Goal: Task Accomplishment & Management: Manage account settings

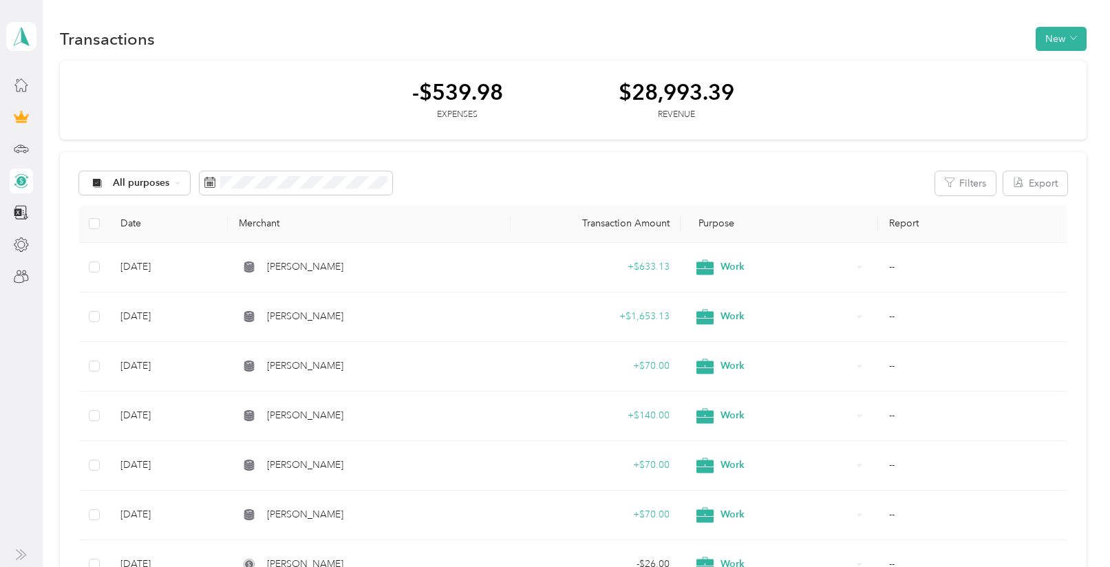
scroll to position [21, 0]
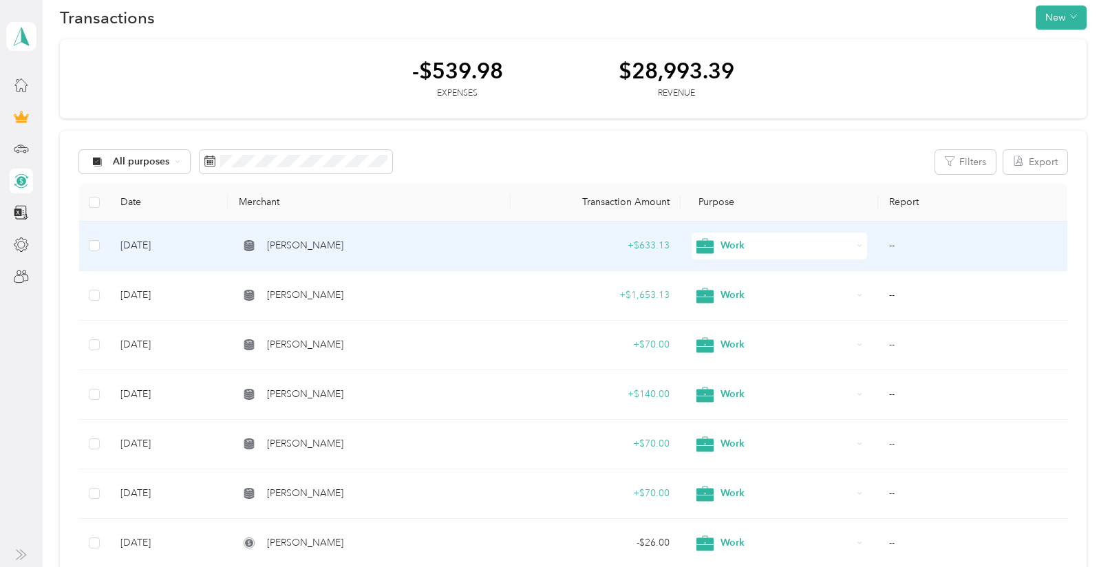
click at [301, 229] on td "[PERSON_NAME]" at bounding box center [369, 247] width 283 height 50
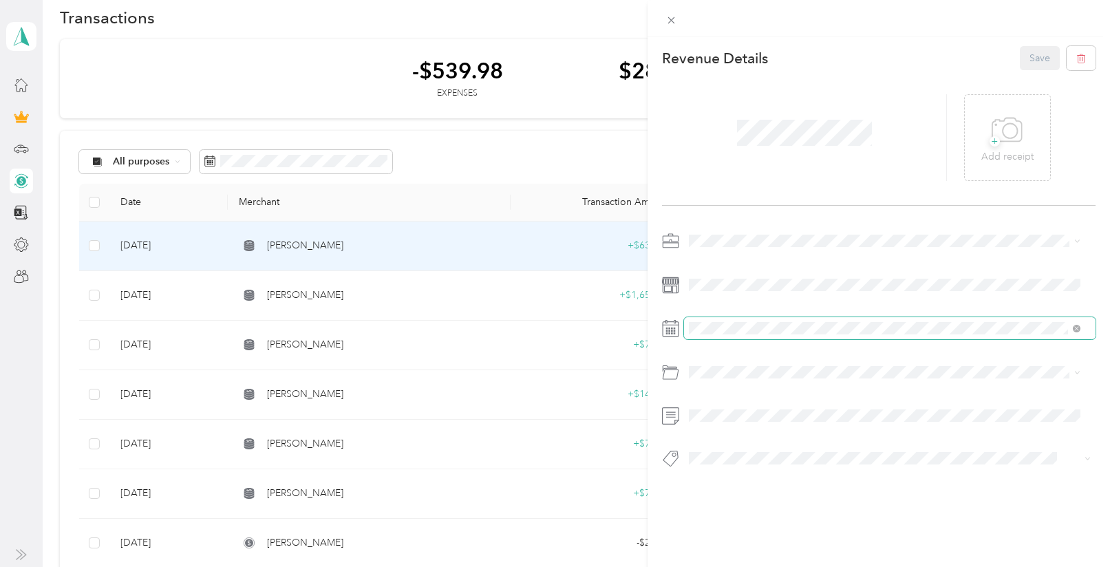
click at [705, 319] on span at bounding box center [889, 328] width 411 height 22
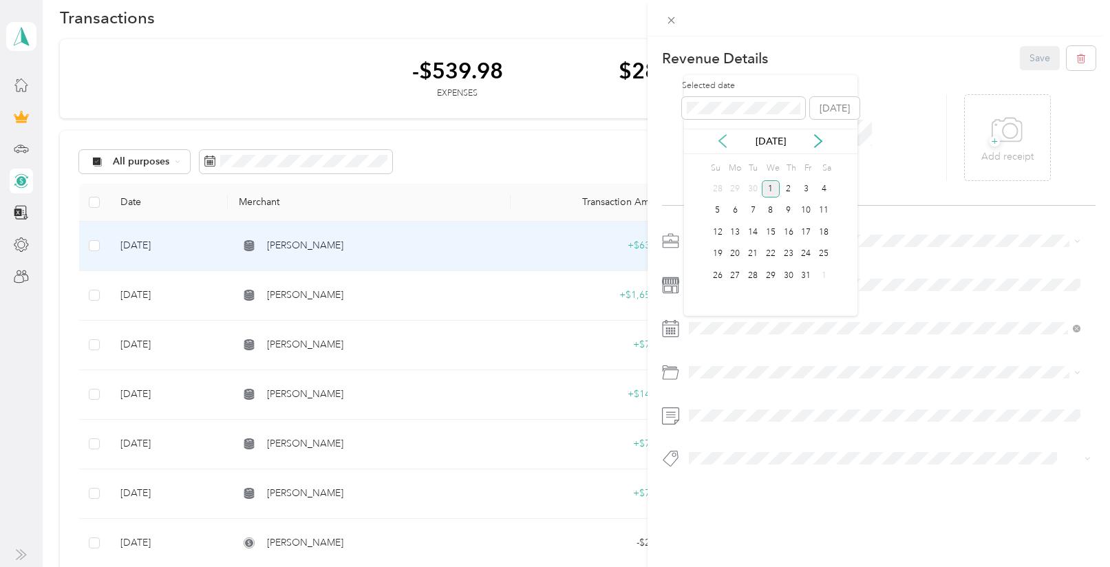
click at [722, 144] on icon at bounding box center [722, 142] width 7 height 12
click at [793, 235] on div "18" at bounding box center [789, 232] width 18 height 17
click at [1041, 56] on button "Save" at bounding box center [1040, 58] width 40 height 24
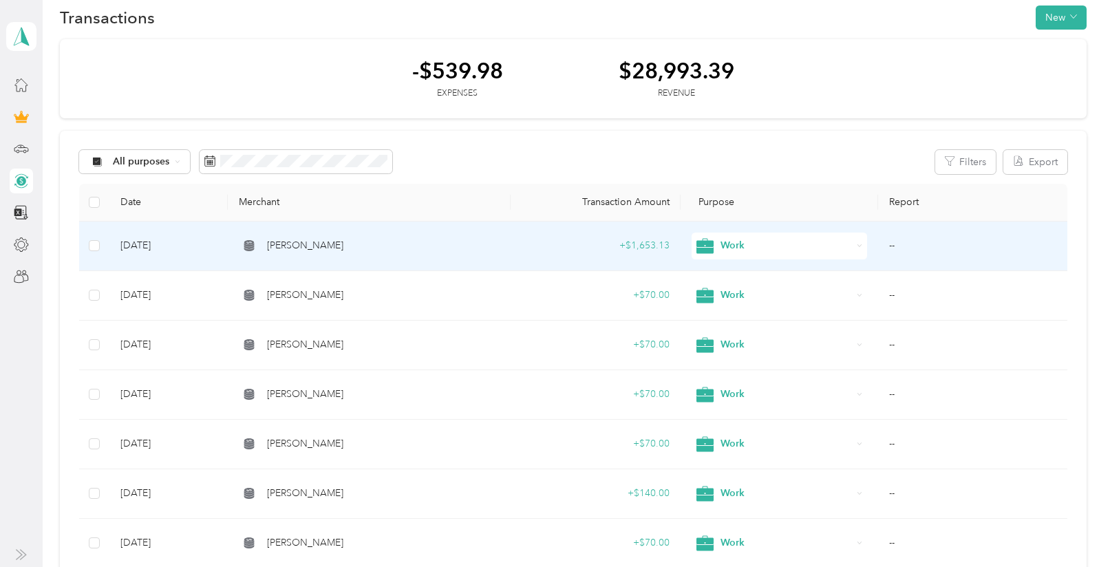
click at [538, 237] on td "+ $1,653.13" at bounding box center [596, 247] width 170 height 50
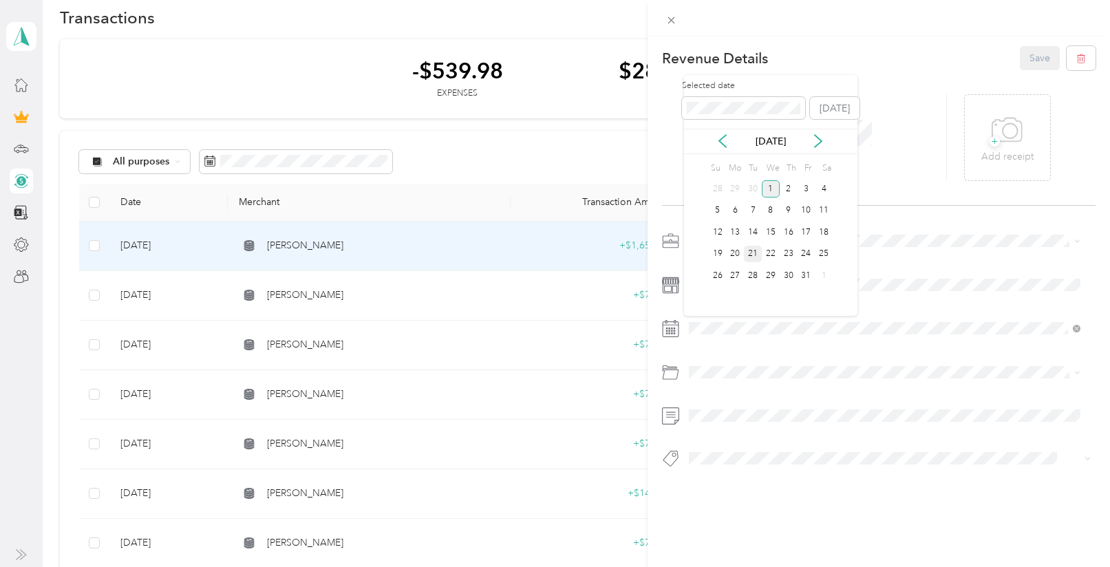
click at [754, 252] on div "21" at bounding box center [753, 254] width 18 height 17
click at [716, 131] on div "[DATE]" at bounding box center [770, 141] width 173 height 25
drag, startPoint x: 727, startPoint y: 146, endPoint x: 733, endPoint y: 154, distance: 10.7
click at [726, 146] on icon at bounding box center [723, 141] width 14 height 14
click at [712, 257] on div "21" at bounding box center [718, 254] width 18 height 17
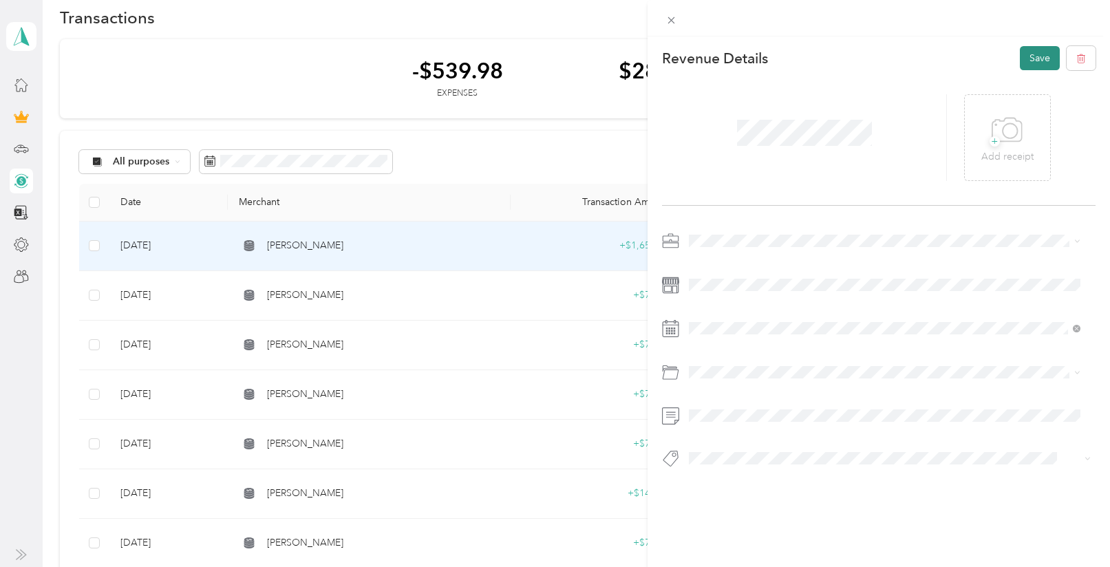
click at [1033, 58] on button "Save" at bounding box center [1040, 58] width 40 height 24
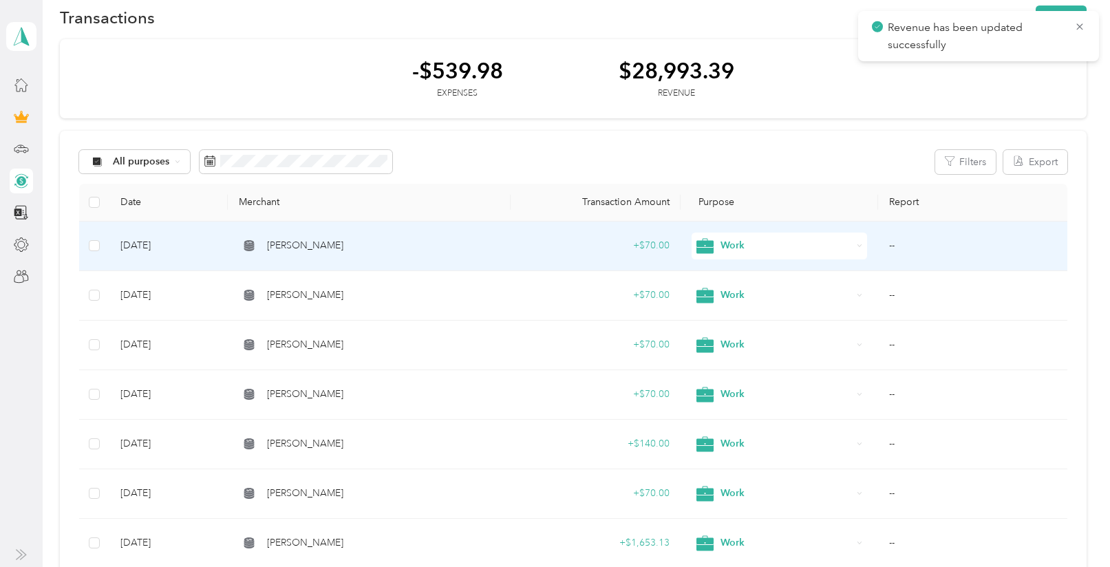
click at [320, 246] on span "[PERSON_NAME]" at bounding box center [305, 245] width 76 height 15
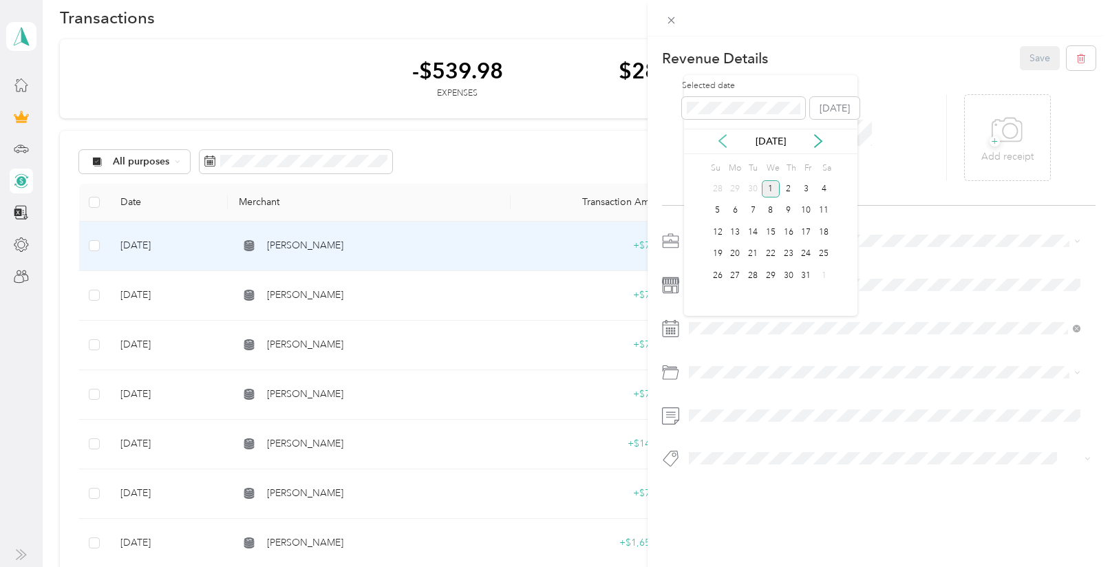
click at [718, 137] on icon at bounding box center [723, 141] width 14 height 14
click at [753, 279] on div "30" at bounding box center [753, 275] width 18 height 17
click at [1031, 56] on button "Save" at bounding box center [1040, 58] width 40 height 24
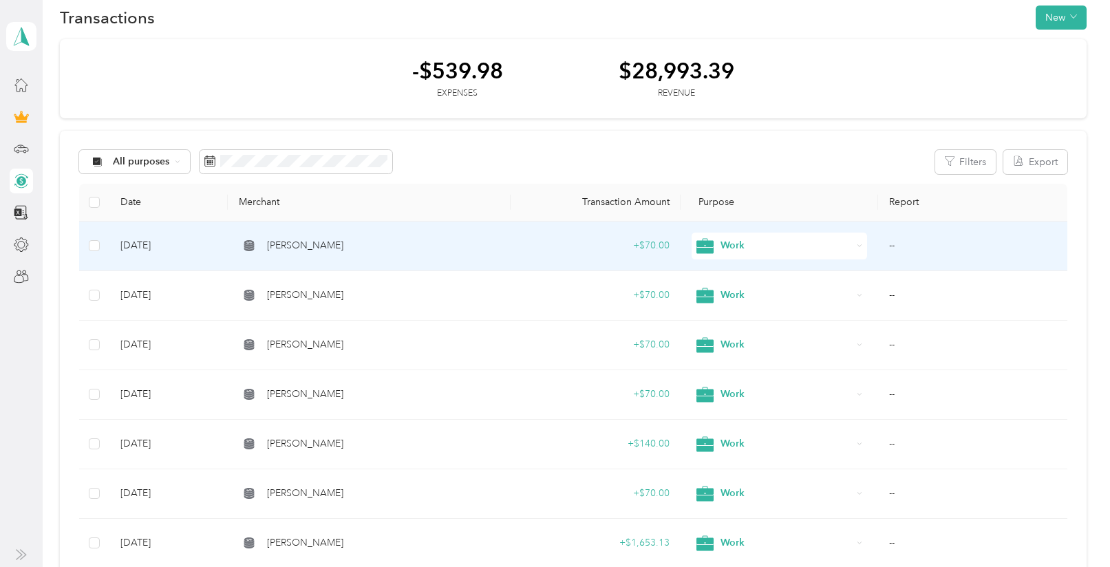
click at [281, 249] on span "[PERSON_NAME]" at bounding box center [305, 245] width 76 height 15
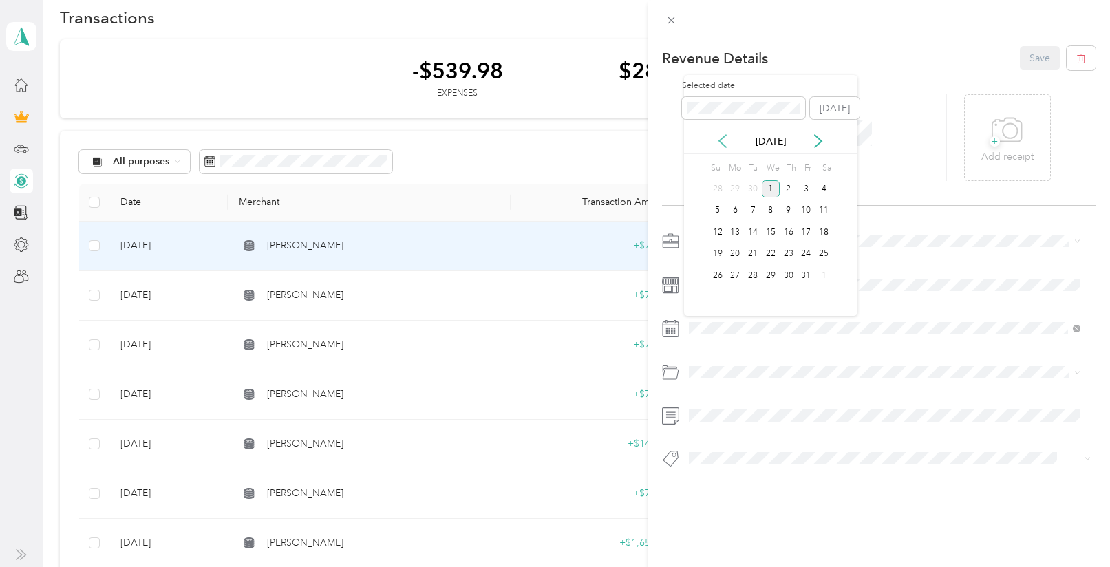
click at [725, 140] on icon at bounding box center [723, 141] width 14 height 14
drag, startPoint x: 773, startPoint y: 248, endPoint x: 768, endPoint y: 242, distance: 7.8
click at [772, 248] on div "24" at bounding box center [771, 254] width 18 height 17
click at [1020, 63] on button "Save" at bounding box center [1040, 58] width 40 height 24
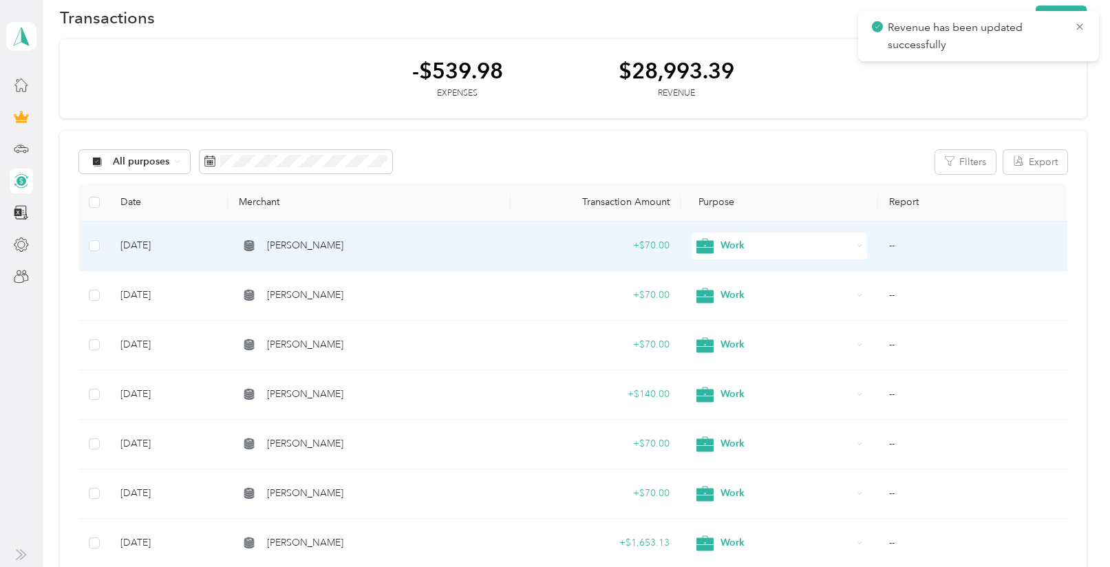
click at [289, 252] on span "[PERSON_NAME]" at bounding box center [305, 245] width 76 height 15
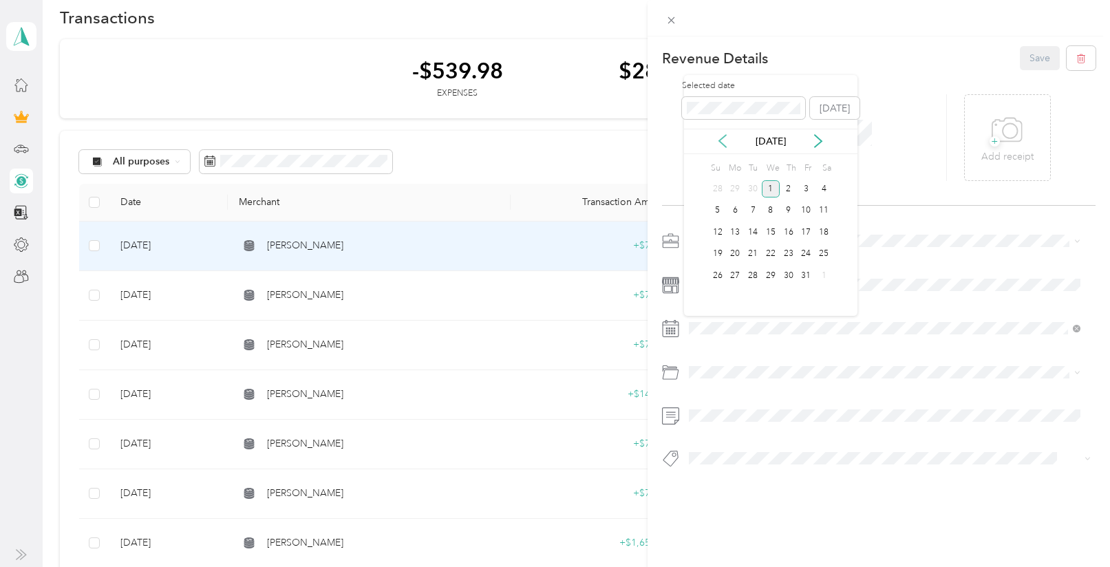
click at [717, 143] on icon at bounding box center [723, 141] width 14 height 14
click at [737, 283] on div "29" at bounding box center [736, 275] width 18 height 17
click at [1031, 53] on button "Save" at bounding box center [1040, 58] width 40 height 24
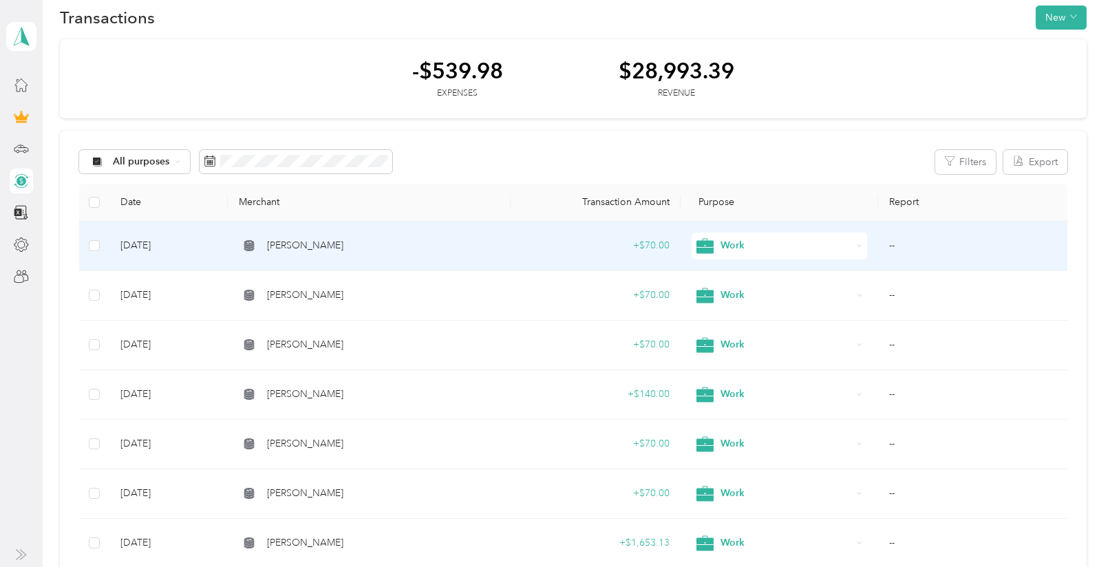
click at [323, 234] on td "[PERSON_NAME]" at bounding box center [369, 247] width 283 height 50
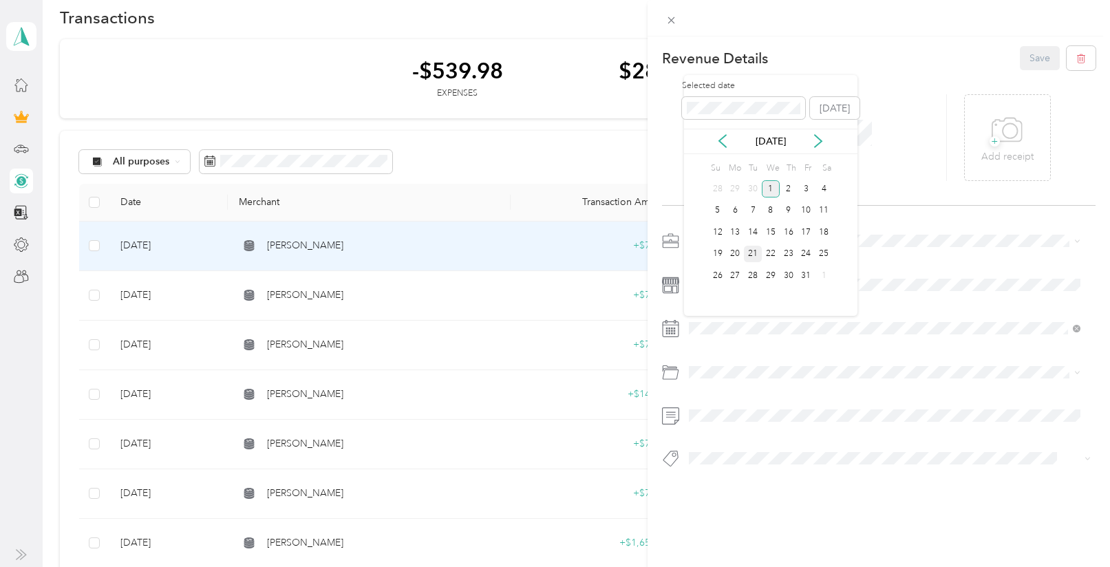
click at [748, 250] on div "21" at bounding box center [753, 254] width 18 height 17
click at [1020, 49] on button "Save" at bounding box center [1040, 58] width 40 height 24
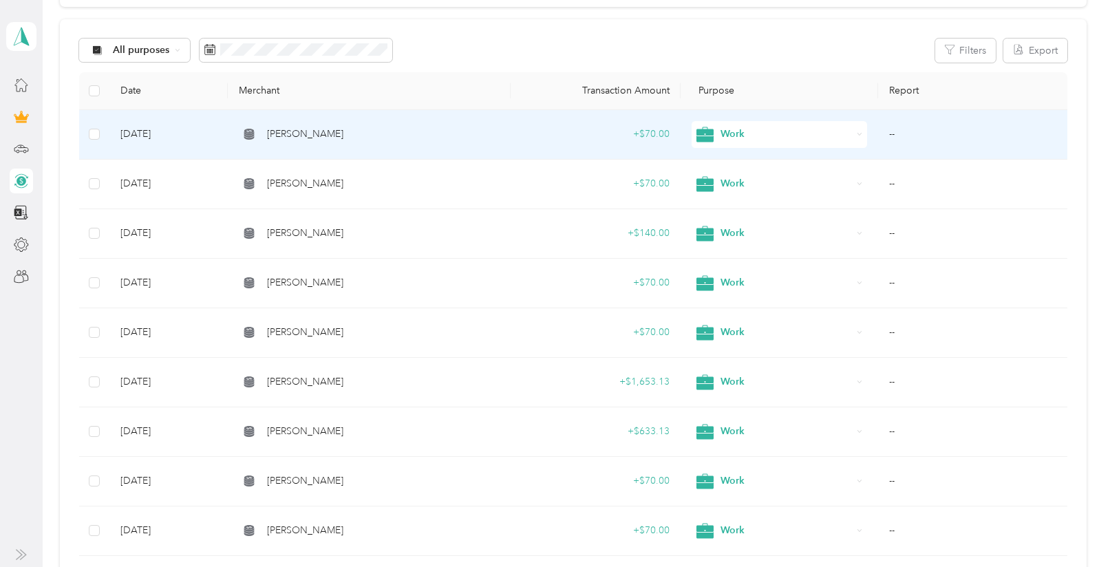
scroll to position [96, 0]
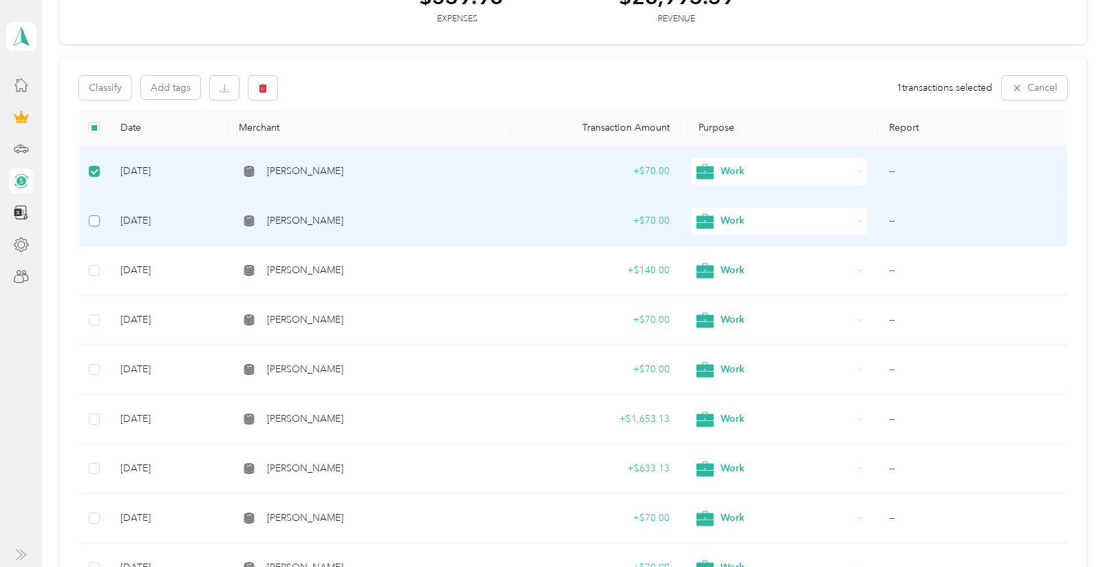
click at [96, 215] on label at bounding box center [94, 220] width 11 height 15
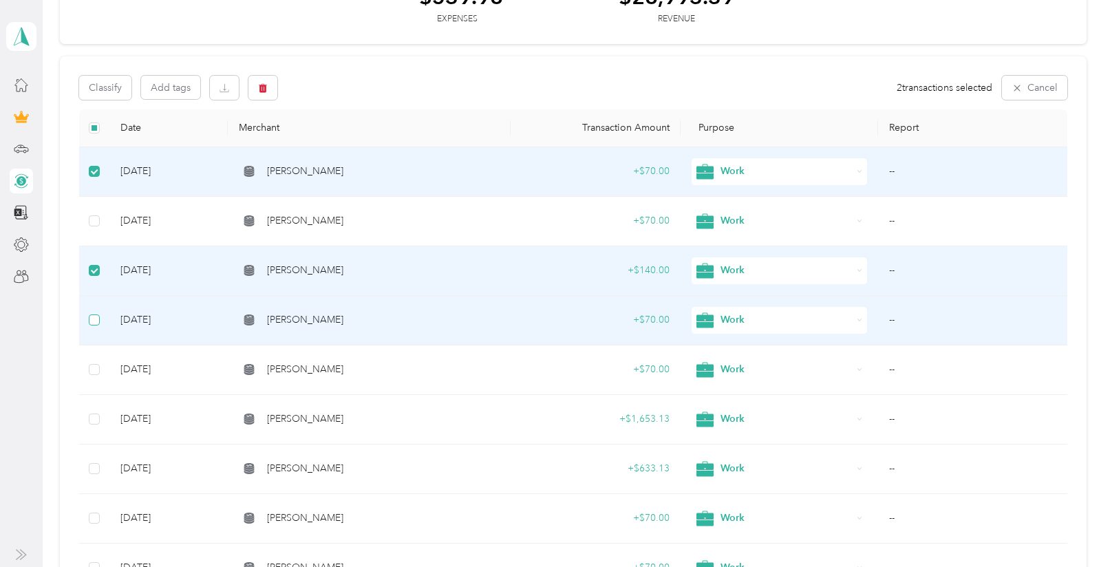
click at [92, 326] on label at bounding box center [94, 319] width 11 height 15
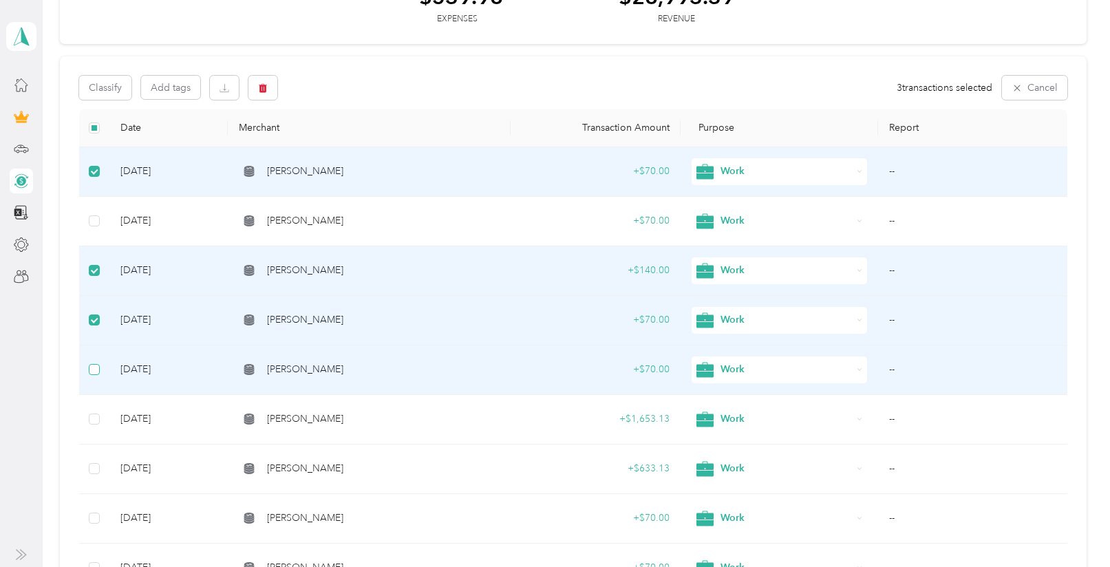
click at [98, 363] on label at bounding box center [94, 369] width 11 height 15
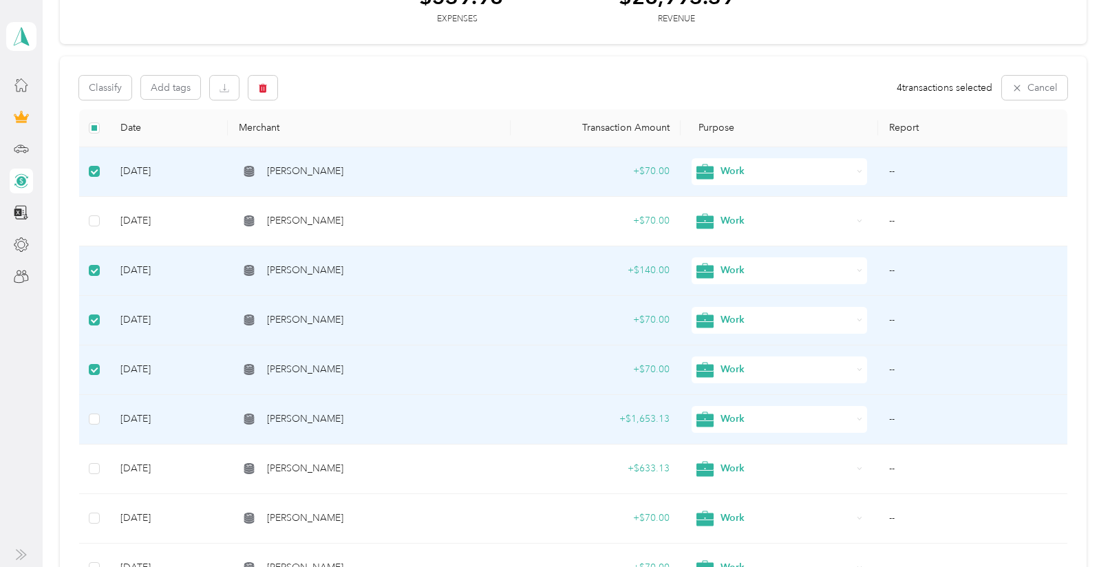
click at [100, 417] on td at bounding box center [94, 420] width 30 height 50
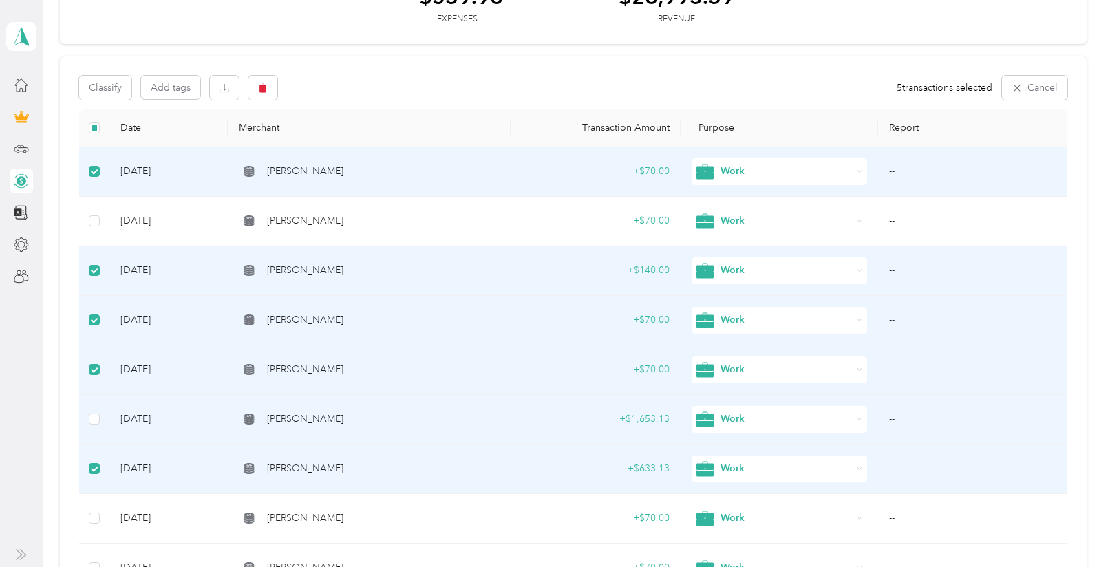
click at [86, 420] on td at bounding box center [94, 420] width 30 height 50
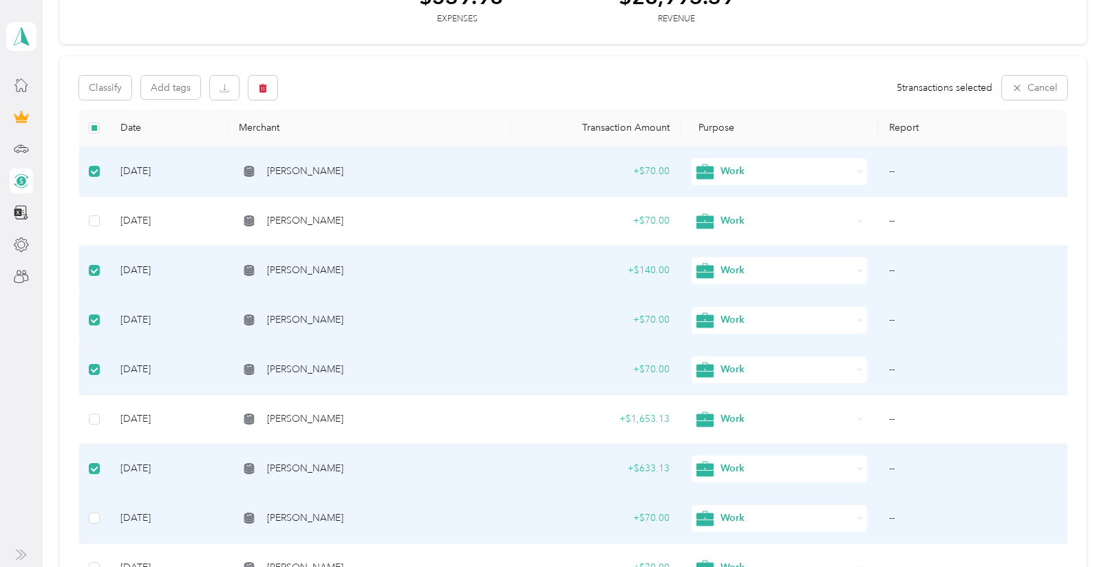
click at [86, 519] on td at bounding box center [94, 519] width 30 height 50
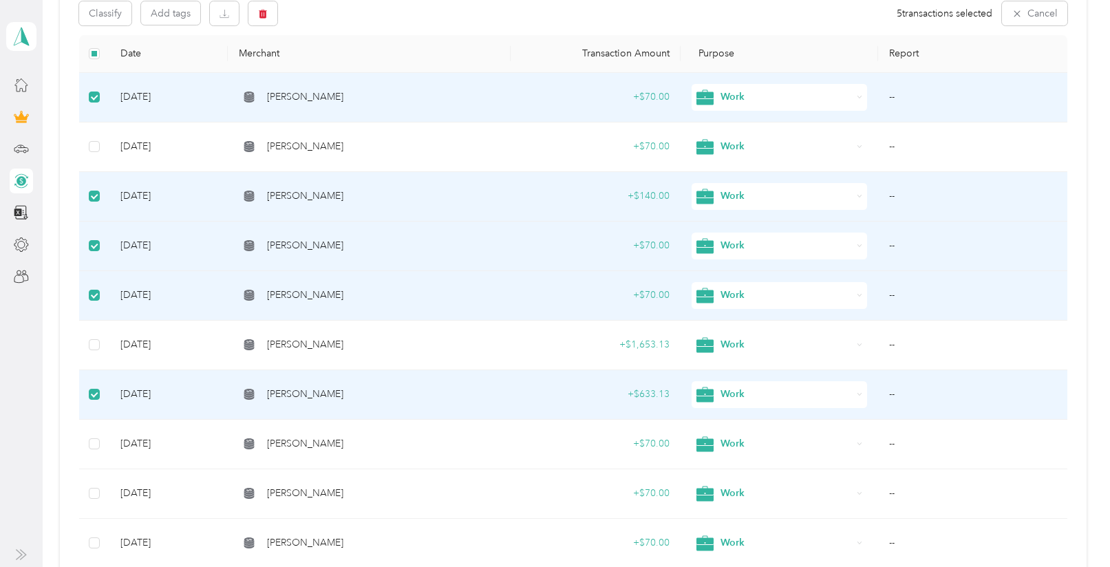
scroll to position [207, 0]
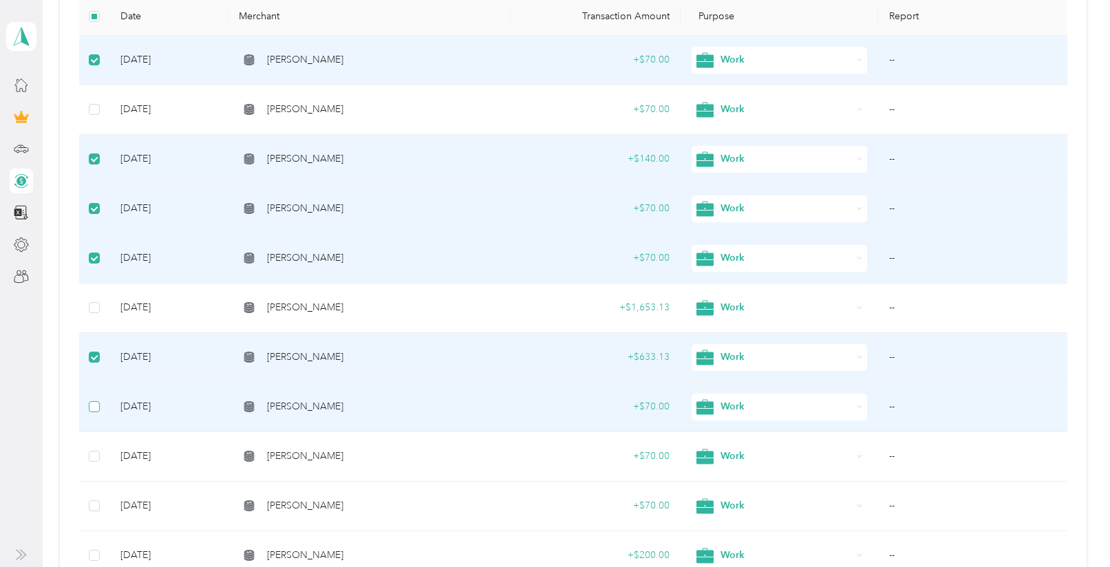
click at [97, 400] on label at bounding box center [94, 406] width 11 height 15
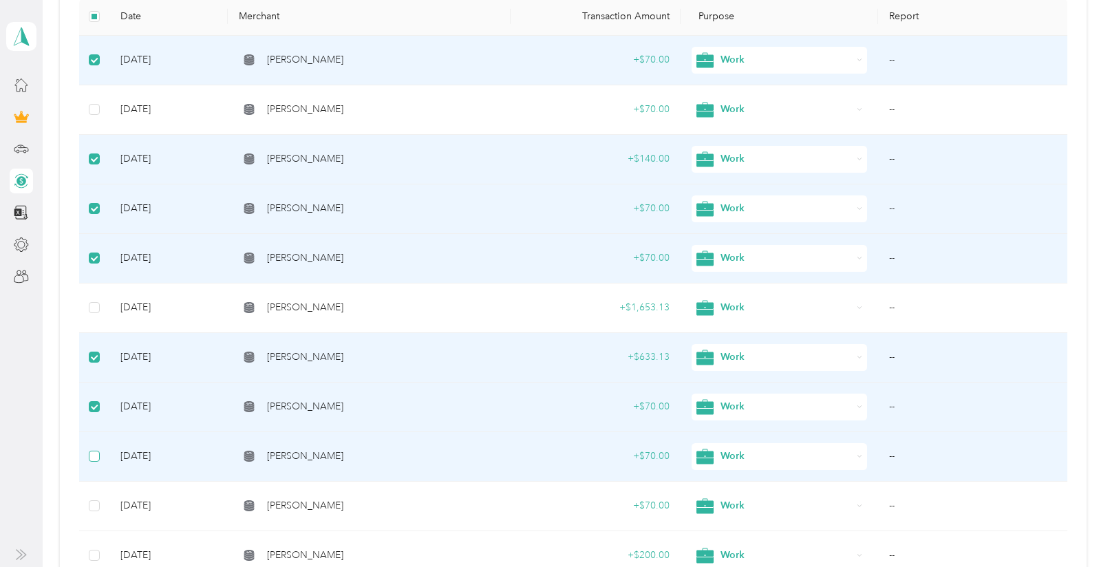
click at [91, 462] on label at bounding box center [94, 456] width 11 height 15
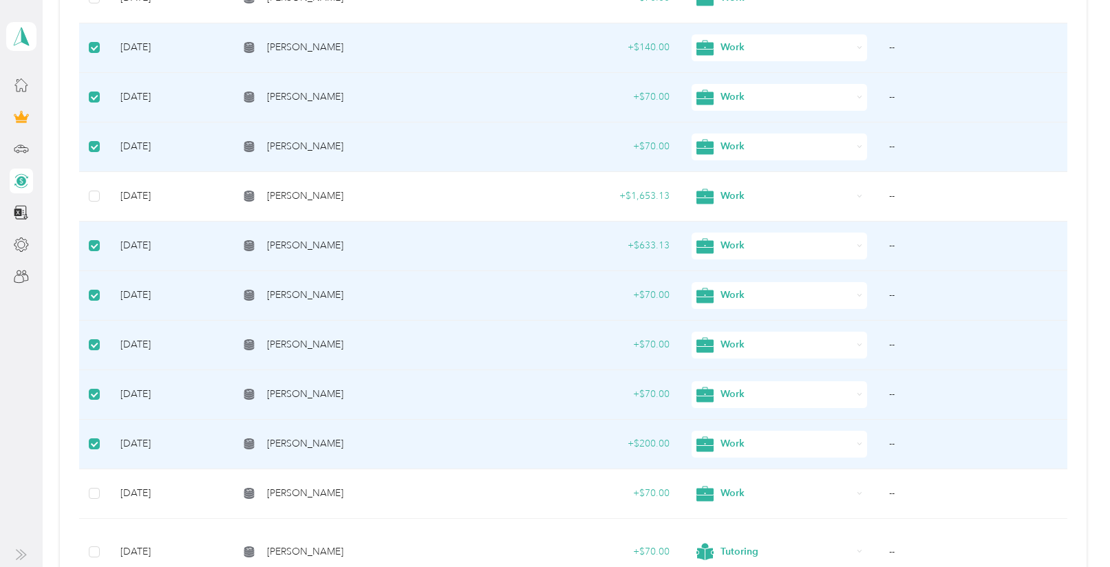
scroll to position [356, 0]
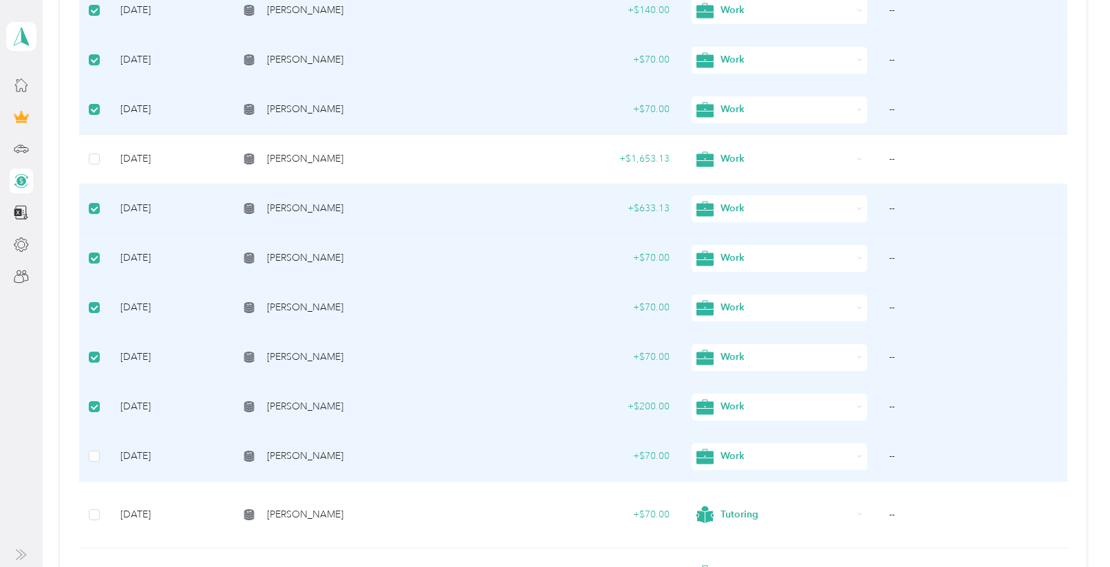
click at [100, 455] on td at bounding box center [94, 457] width 30 height 50
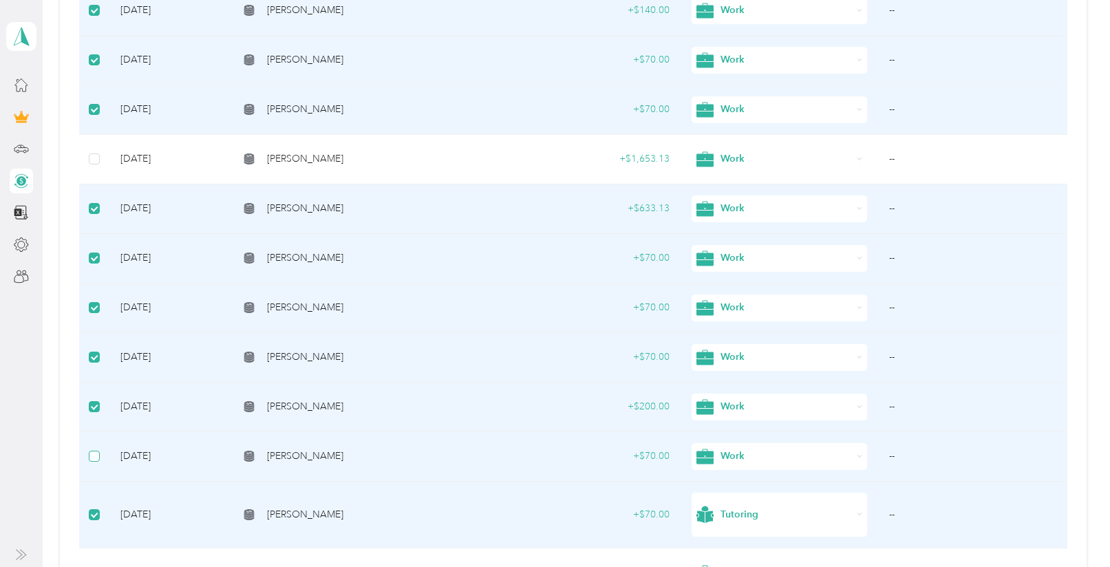
click at [92, 462] on label at bounding box center [94, 456] width 11 height 15
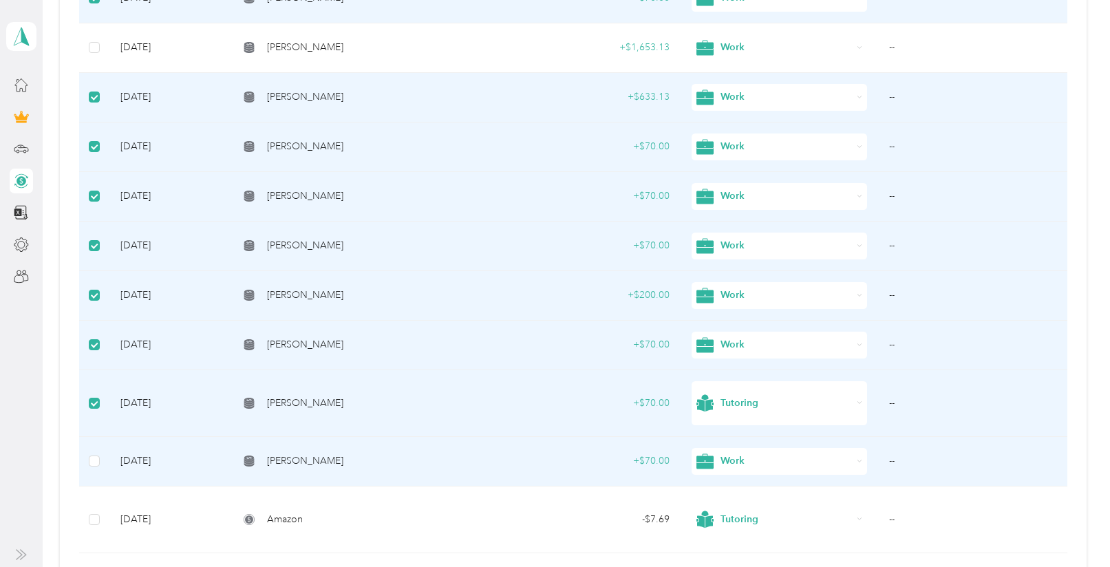
scroll to position [504, 0]
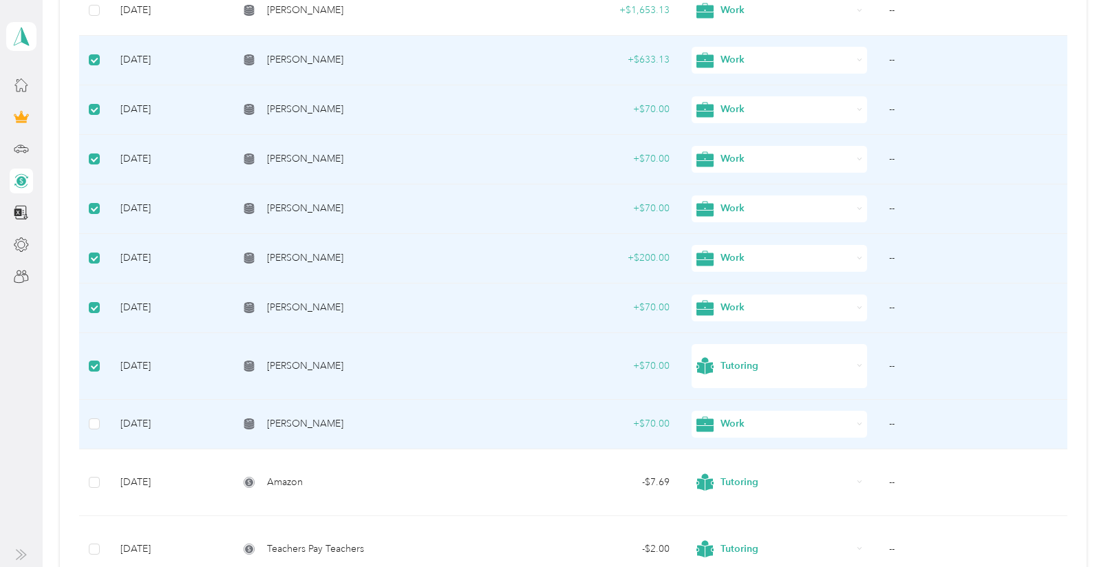
click at [93, 416] on td at bounding box center [94, 425] width 30 height 50
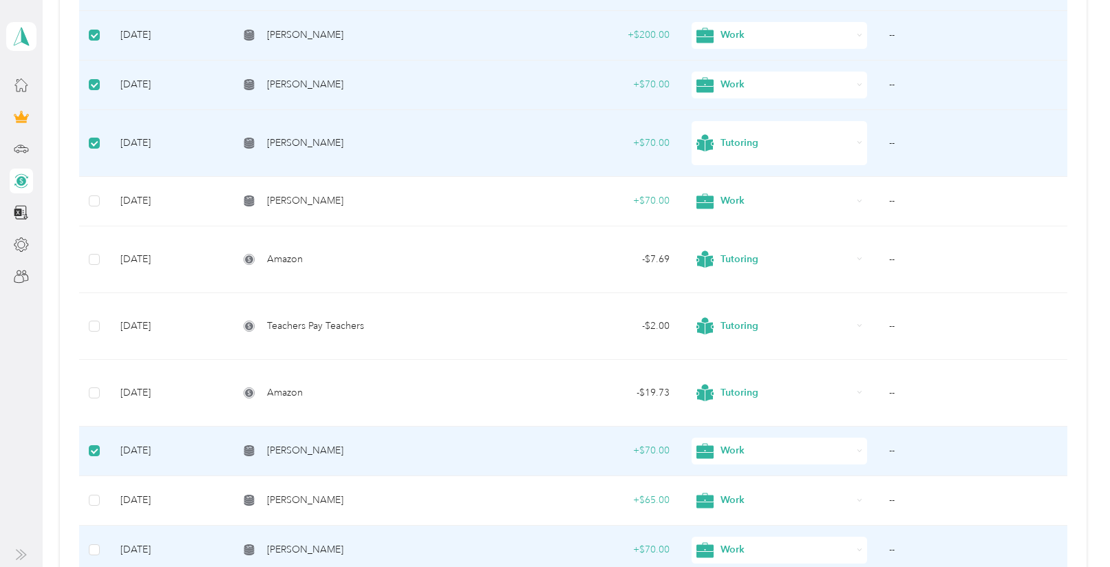
scroll to position [764, 0]
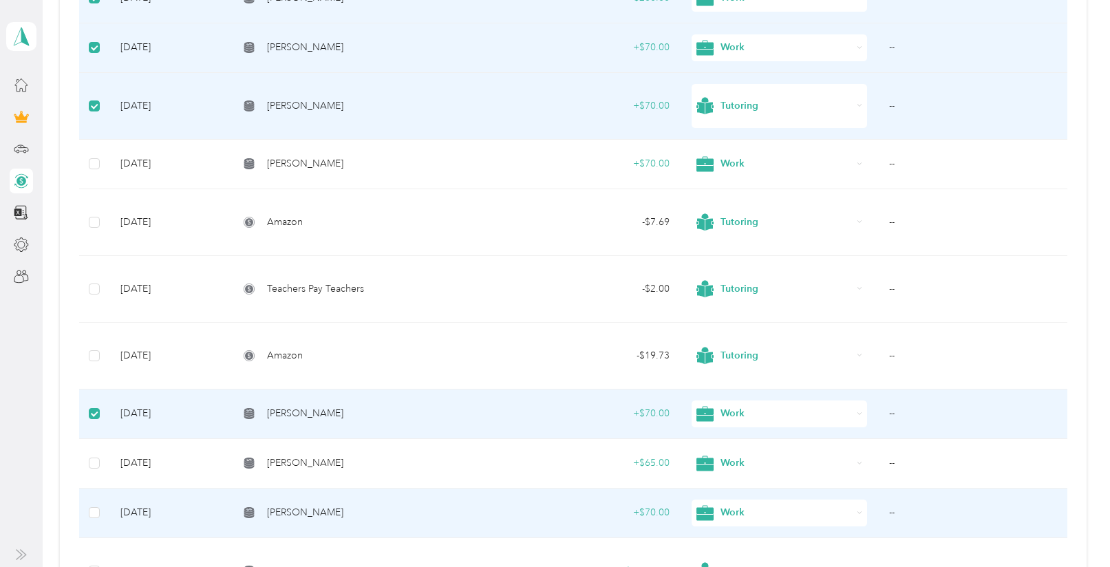
click at [104, 515] on td at bounding box center [94, 514] width 30 height 50
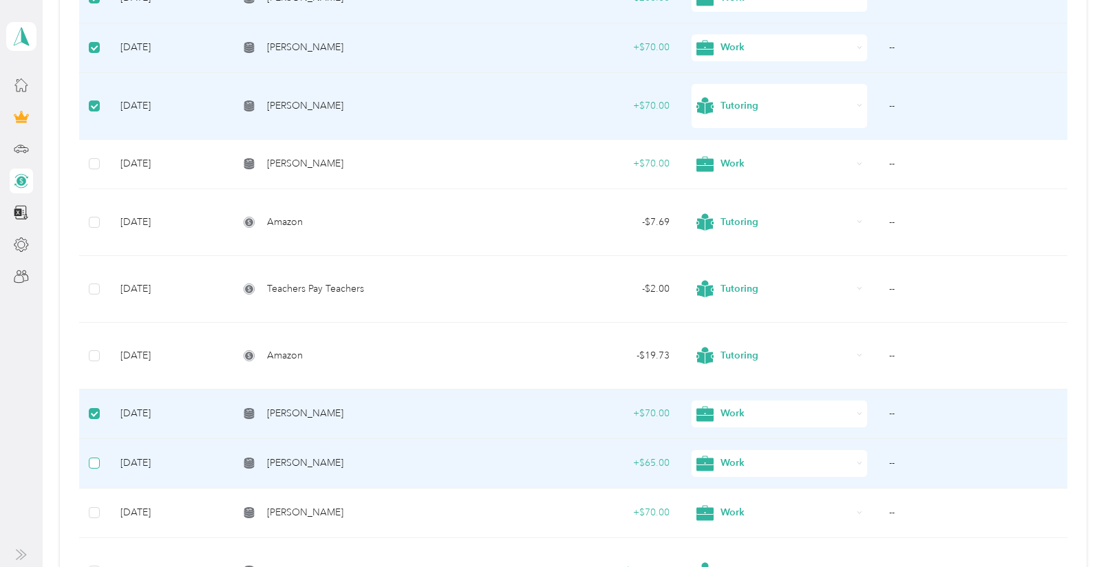
click at [91, 455] on label at bounding box center [94, 462] width 11 height 15
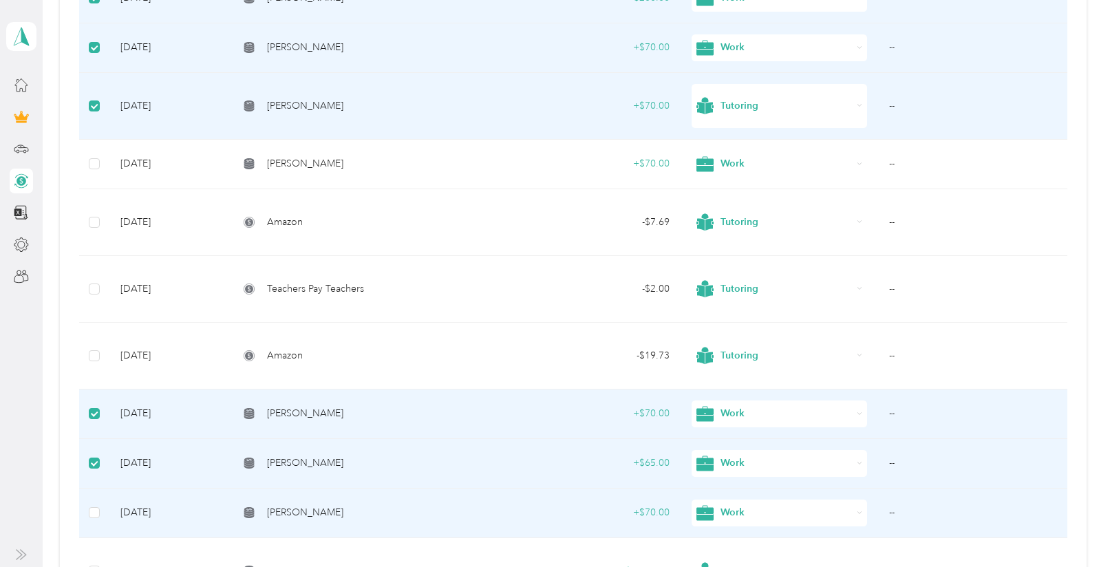
click at [85, 516] on td at bounding box center [94, 514] width 30 height 50
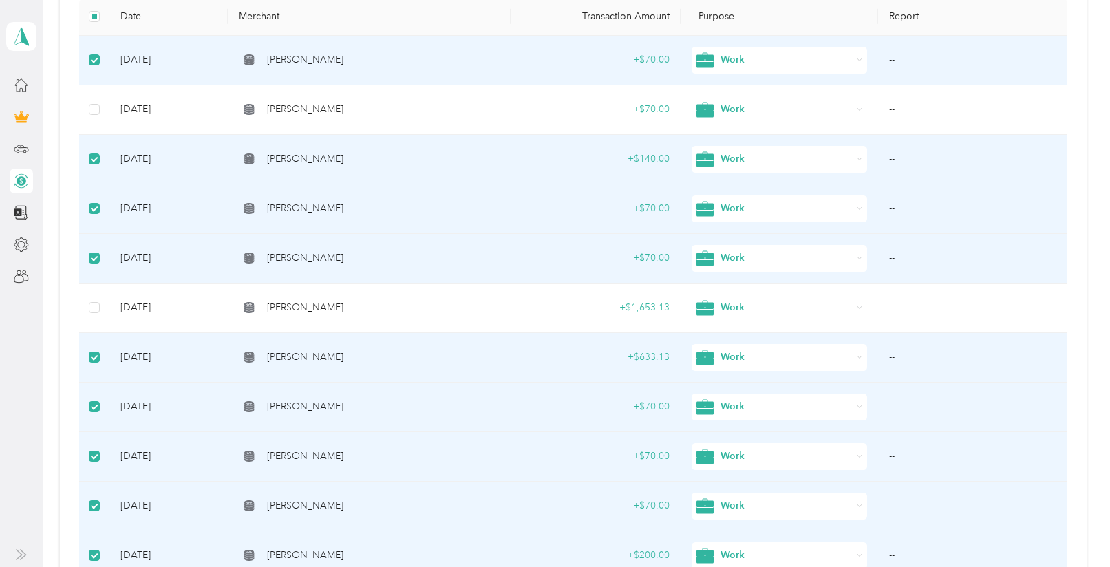
scroll to position [170, 0]
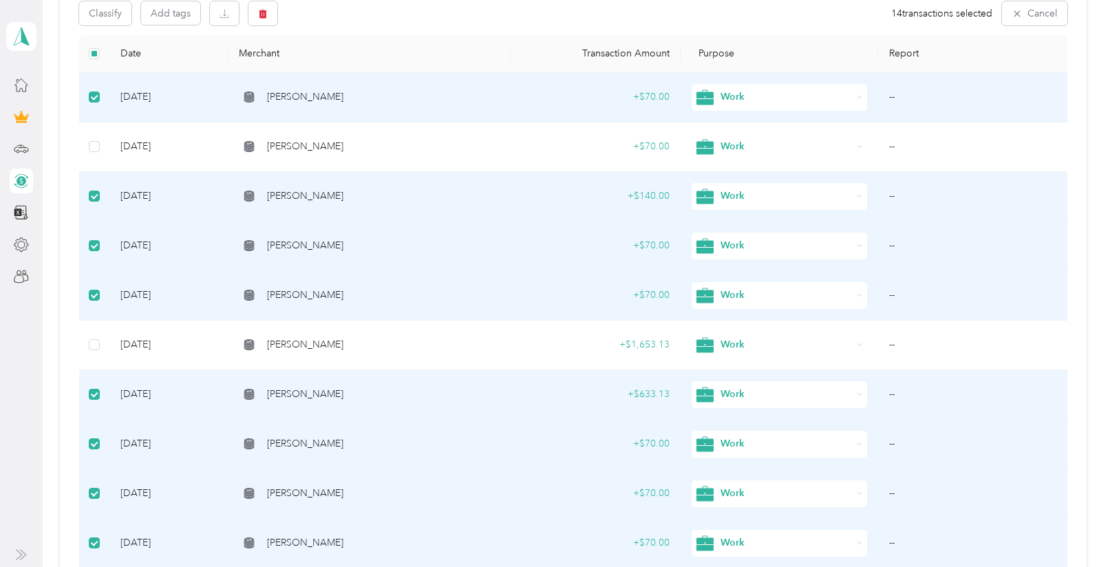
click at [822, 94] on span "Work" at bounding box center [785, 96] width 131 height 15
click at [762, 236] on span "Tutoring" at bounding box center [789, 231] width 131 height 14
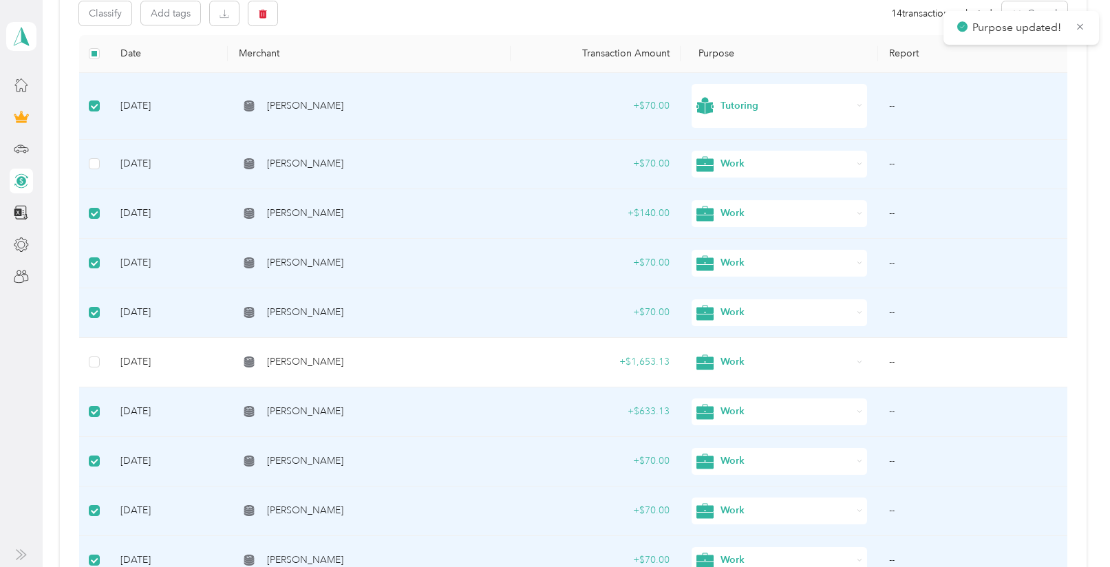
click at [769, 162] on span "Work" at bounding box center [785, 163] width 131 height 15
click at [748, 304] on span "Tutoring" at bounding box center [777, 298] width 156 height 34
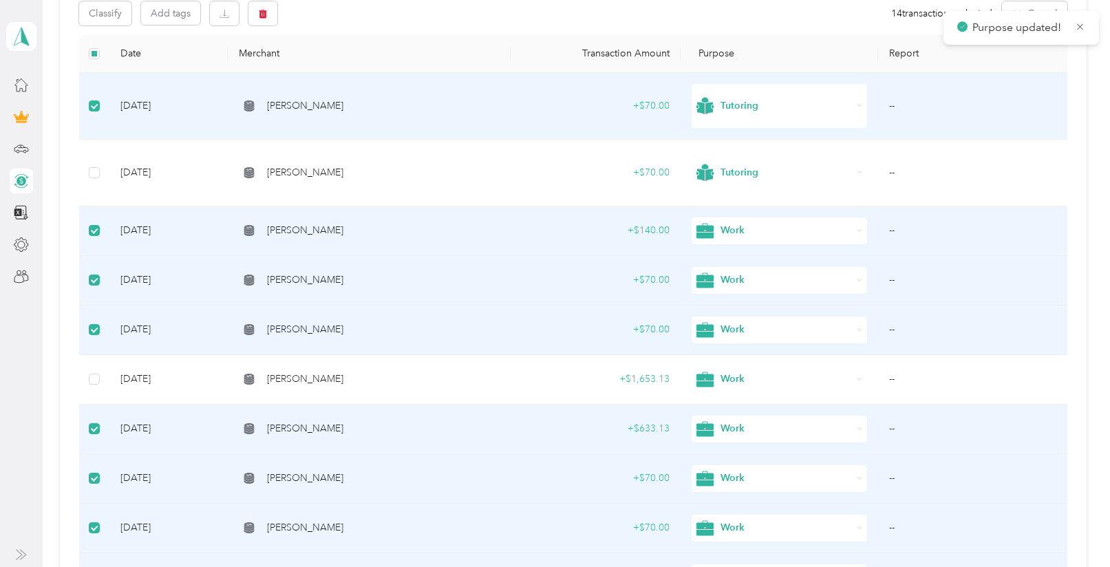
click at [734, 223] on span "Work" at bounding box center [785, 230] width 131 height 15
click at [760, 363] on span "Tutoring" at bounding box center [789, 362] width 131 height 14
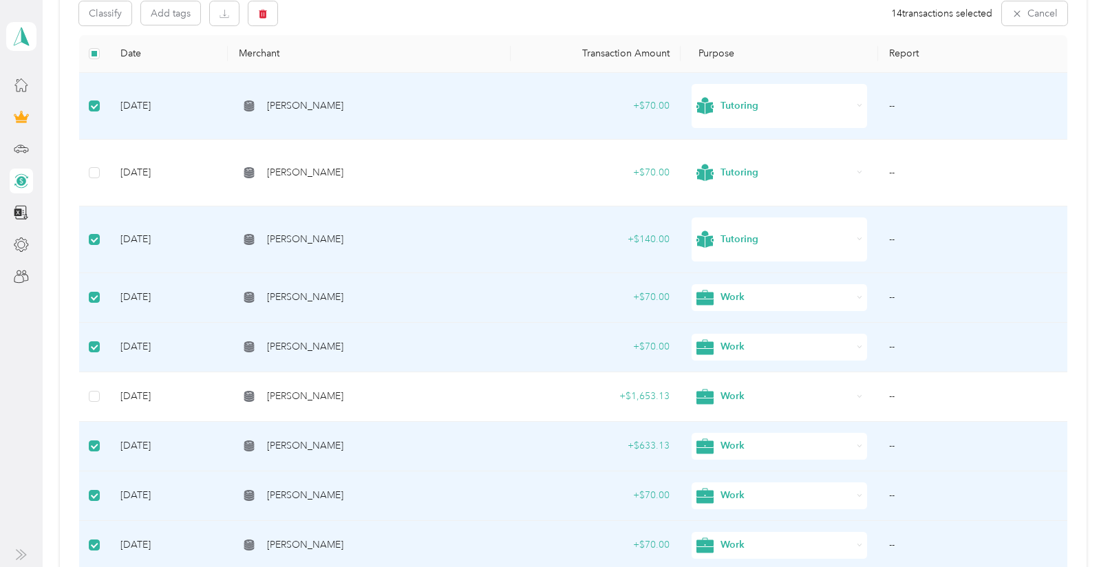
click at [426, 297] on div "[PERSON_NAME]" at bounding box center [369, 297] width 261 height 15
click at [745, 286] on div "Work" at bounding box center [779, 297] width 176 height 27
click at [744, 436] on span "Tutoring" at bounding box center [777, 432] width 156 height 34
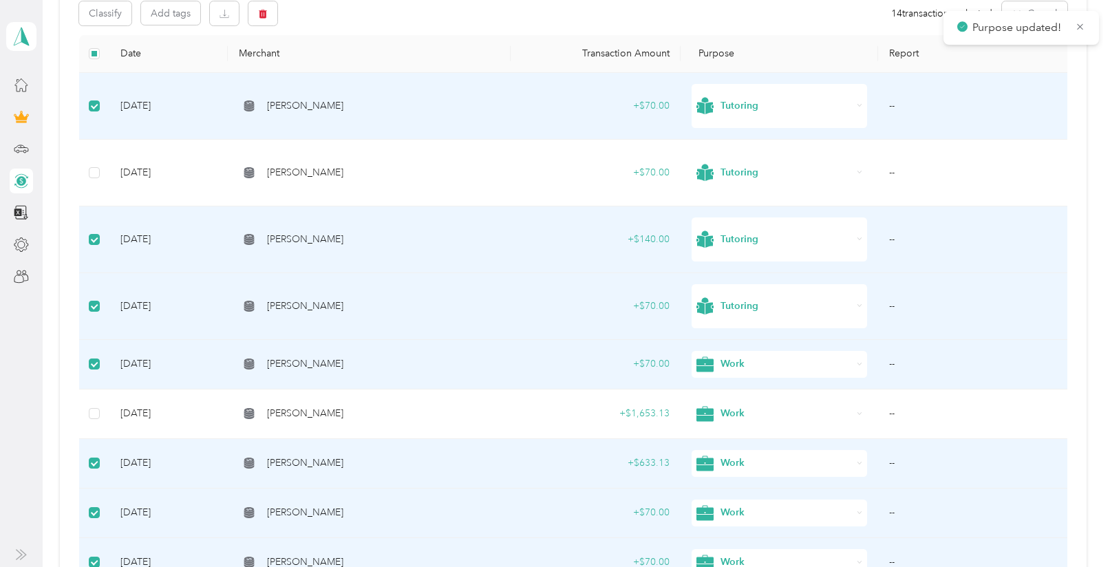
click at [784, 354] on div "Work" at bounding box center [779, 364] width 176 height 27
click at [751, 273] on span "Tutoring" at bounding box center [789, 276] width 131 height 14
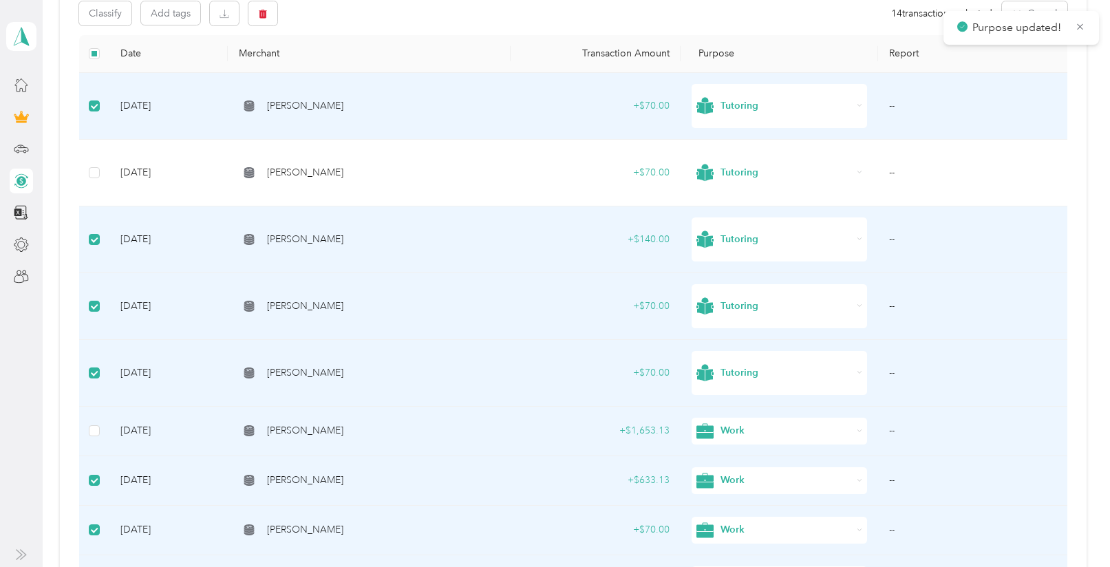
click at [736, 429] on span "Work" at bounding box center [785, 430] width 131 height 15
click at [740, 355] on span "Tutoring" at bounding box center [777, 343] width 156 height 34
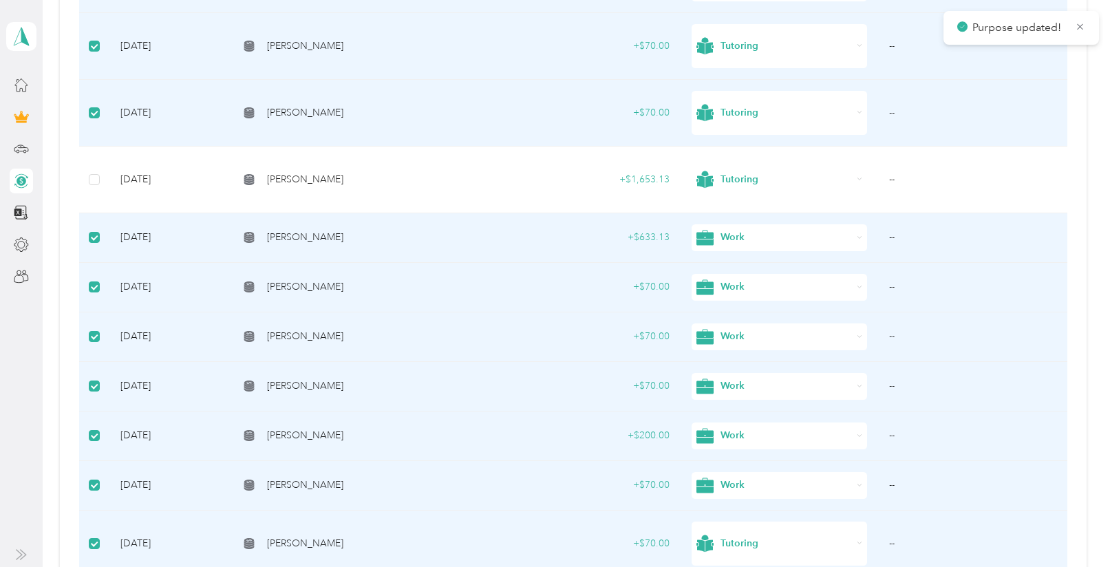
scroll to position [467, 0]
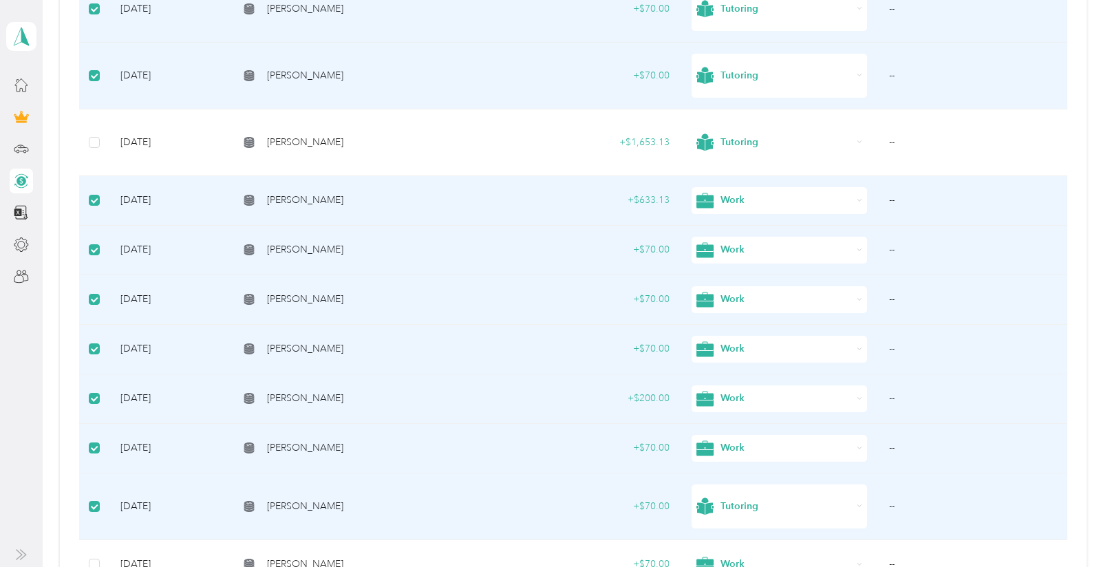
click at [702, 200] on icon at bounding box center [704, 200] width 17 height 17
click at [742, 327] on span "Tutoring" at bounding box center [777, 332] width 156 height 34
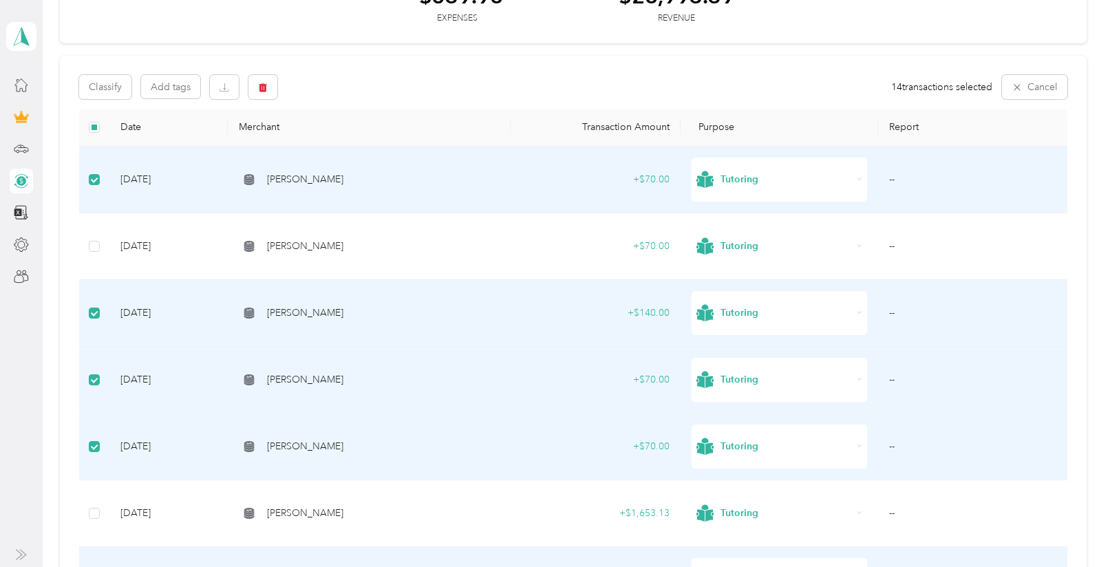
scroll to position [59, 0]
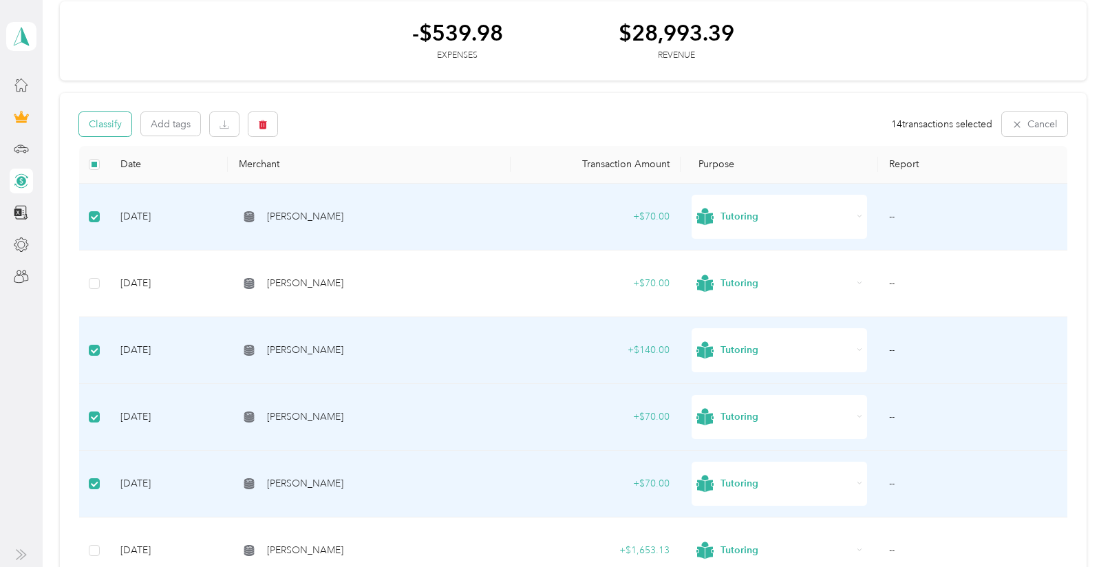
click at [121, 122] on button "Classify" at bounding box center [105, 124] width 52 height 24
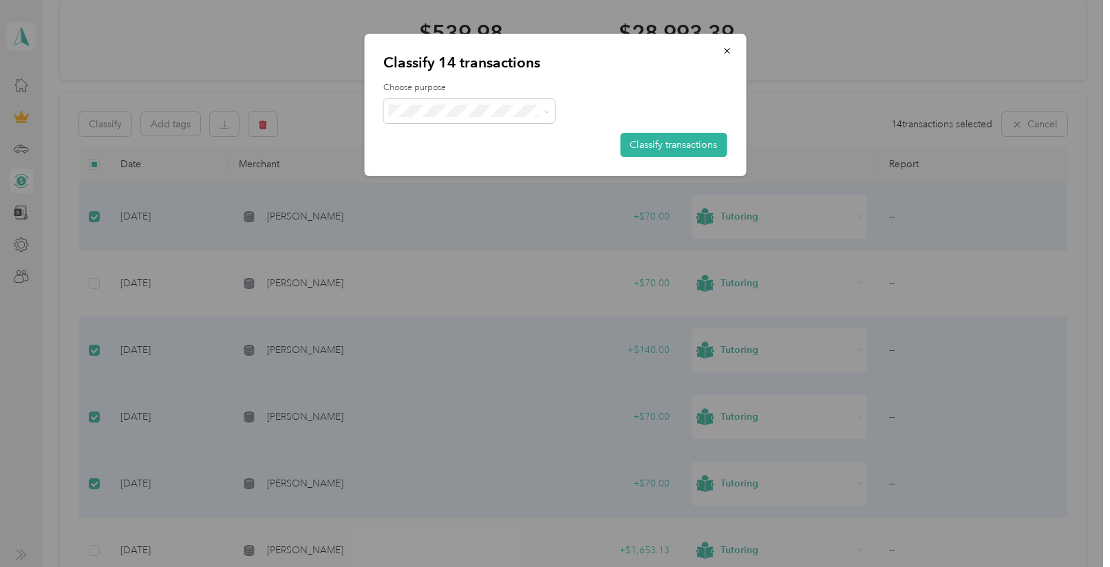
click at [481, 243] on span "Tutoring" at bounding box center [482, 244] width 128 height 14
click at [696, 147] on button "Classify transactions" at bounding box center [673, 145] width 107 height 24
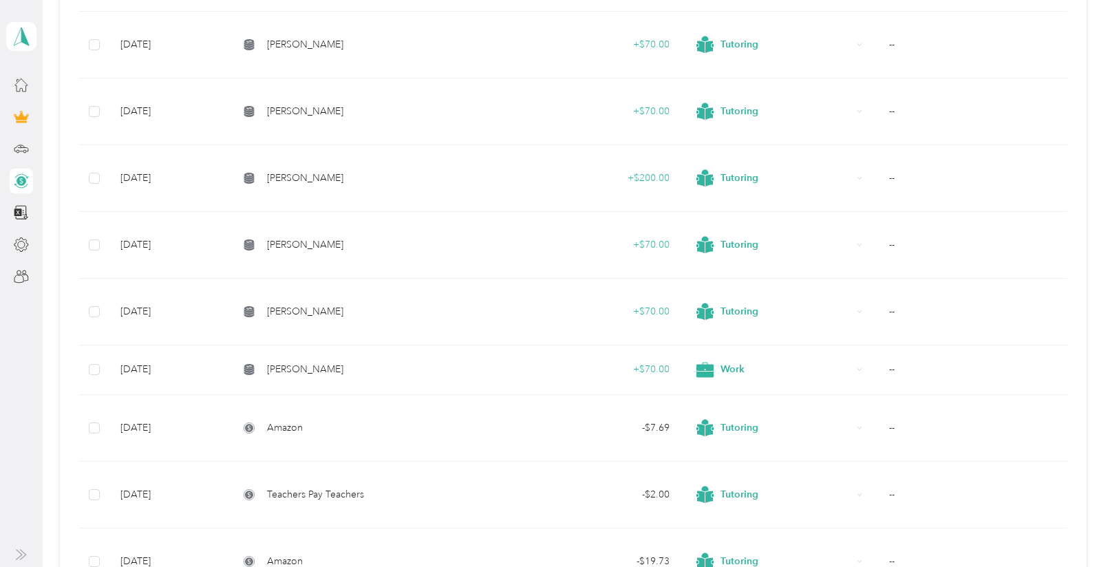
scroll to position [802, 0]
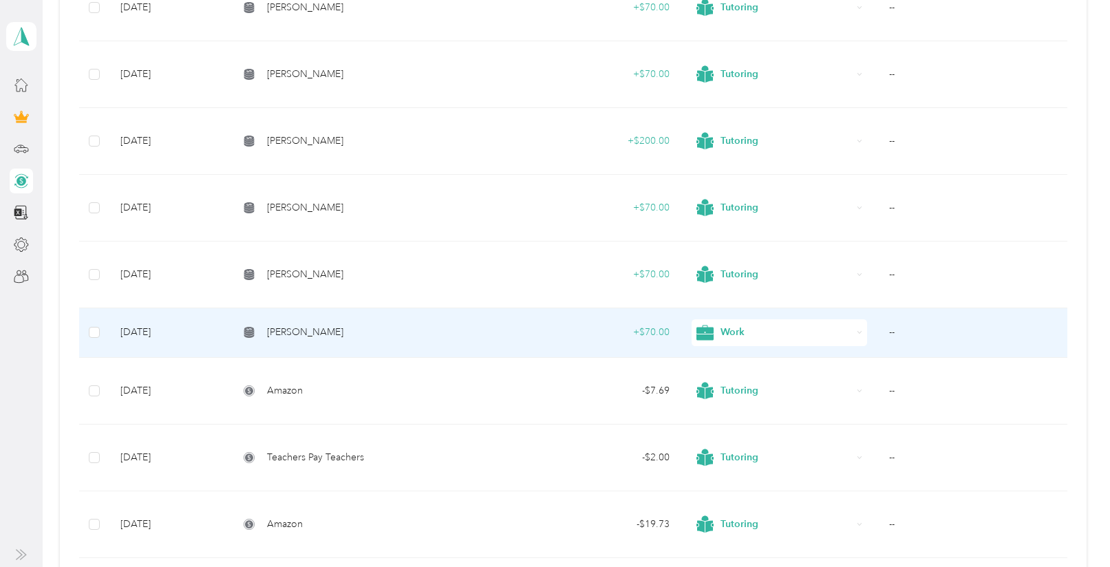
click at [709, 337] on icon at bounding box center [704, 332] width 17 height 15
click at [736, 463] on span "Tutoring" at bounding box center [789, 467] width 131 height 14
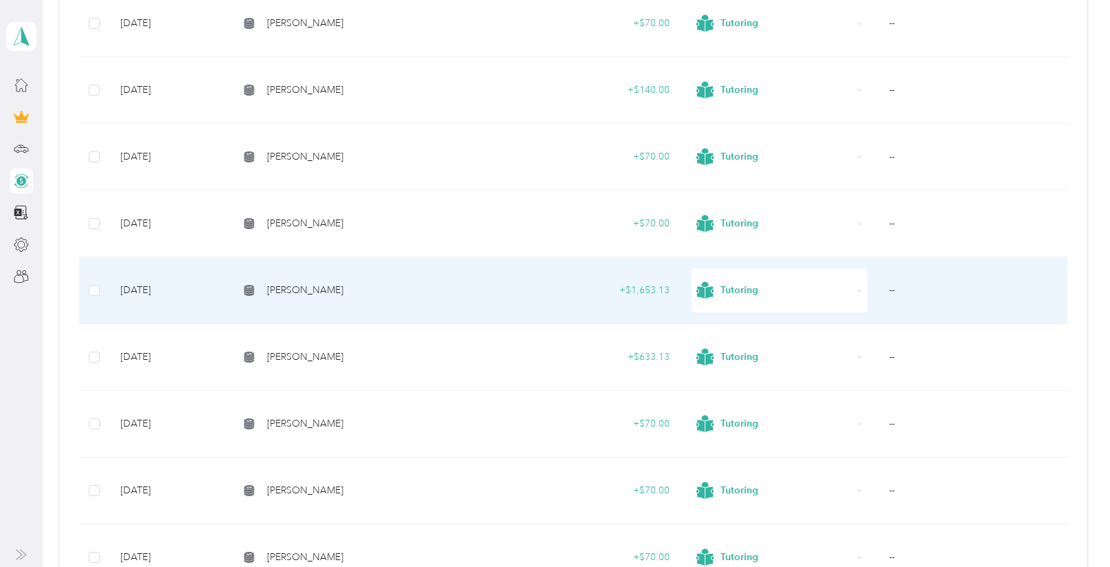
scroll to position [282, 0]
